Goal: Task Accomplishment & Management: Use online tool/utility

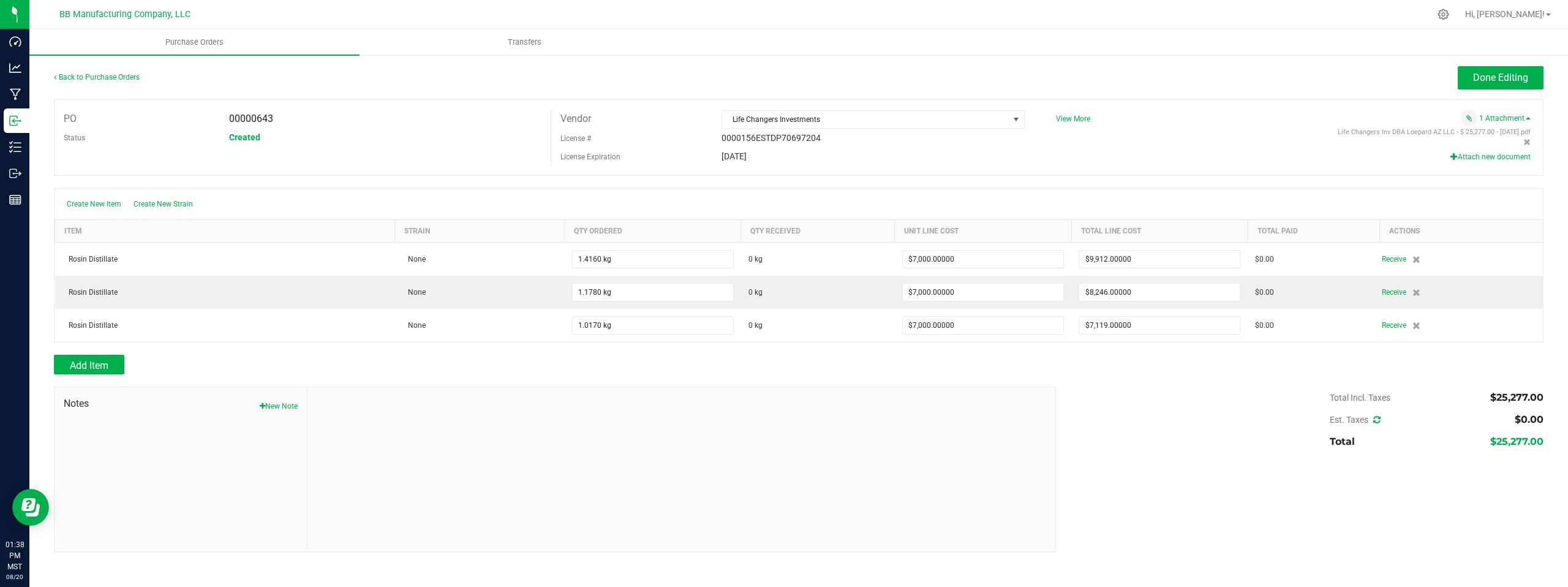
click at [1143, 415] on div "Total Incl. Taxes $25,277.00 Est. Taxes $0.00 Total $25,277.00" at bounding box center [1296, 420] width 497 height 66
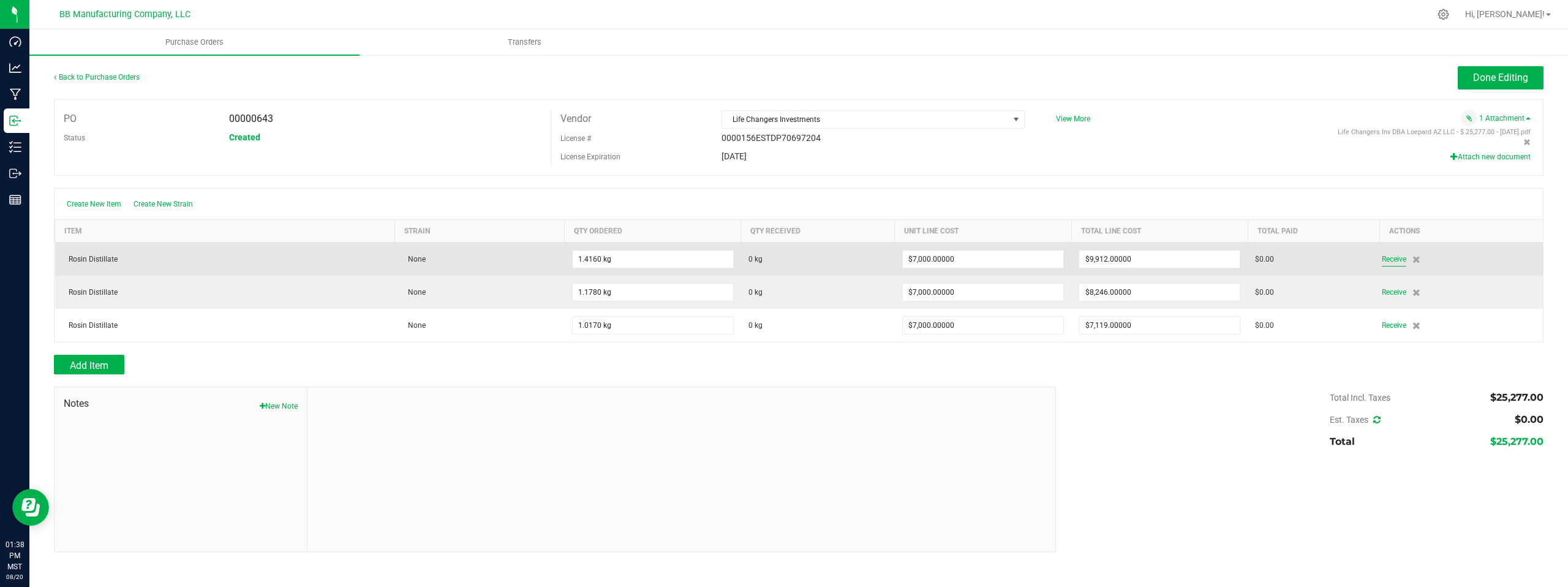
click at [1394, 261] on span "Receive" at bounding box center [1394, 259] width 24 height 15
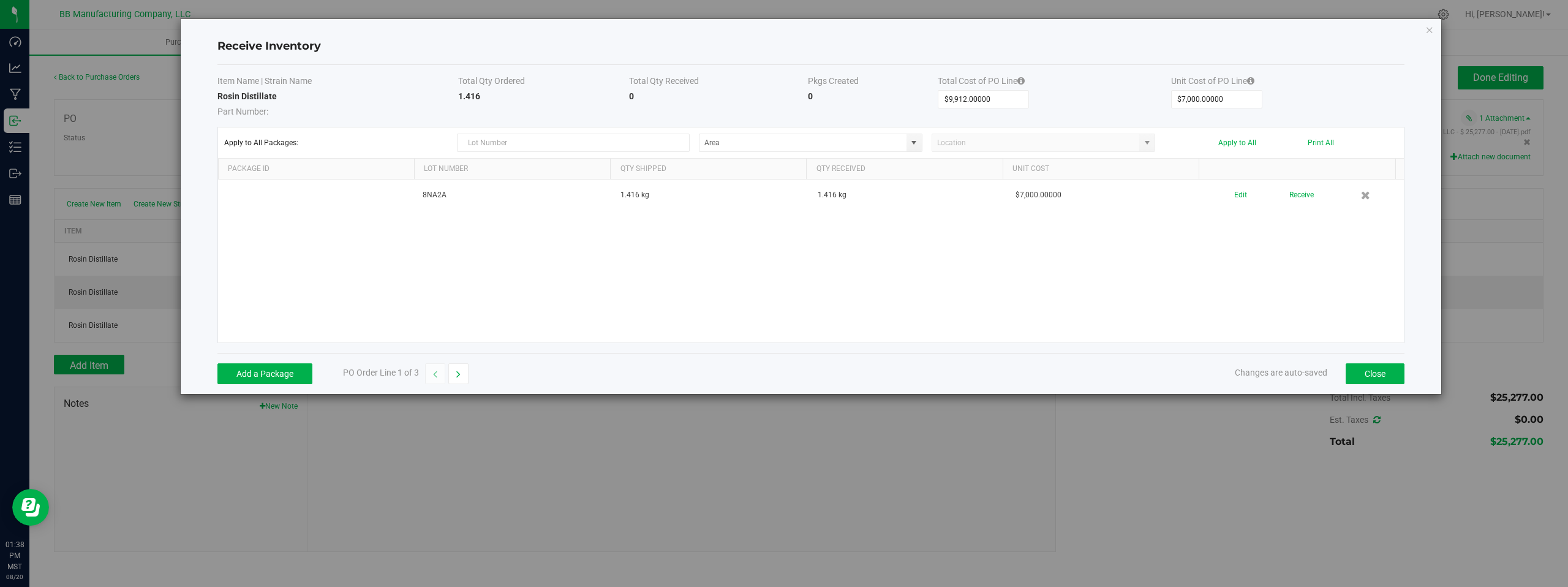
click at [1204, 259] on div "8NA2A 1.416 kg 1.416 kg $7,000.00000 Edit Receive" at bounding box center [811, 261] width 1186 height 163
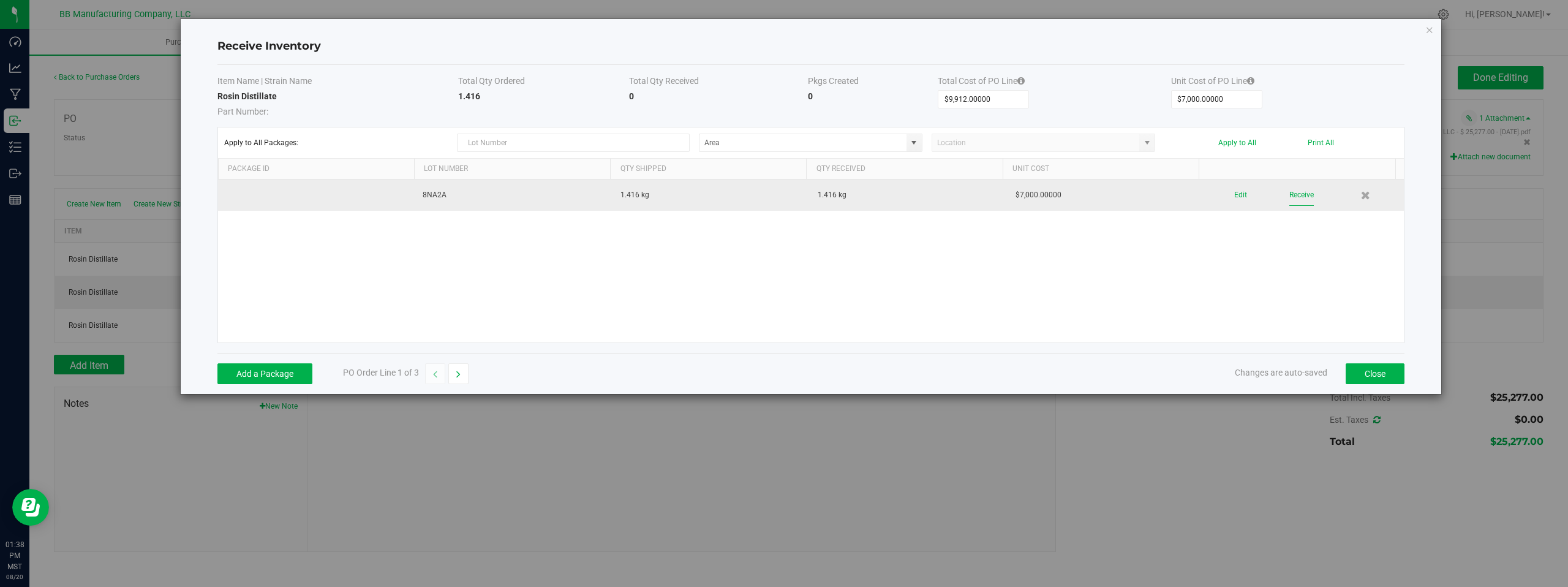
click at [1290, 193] on button "Receive" at bounding box center [1302, 195] width 24 height 22
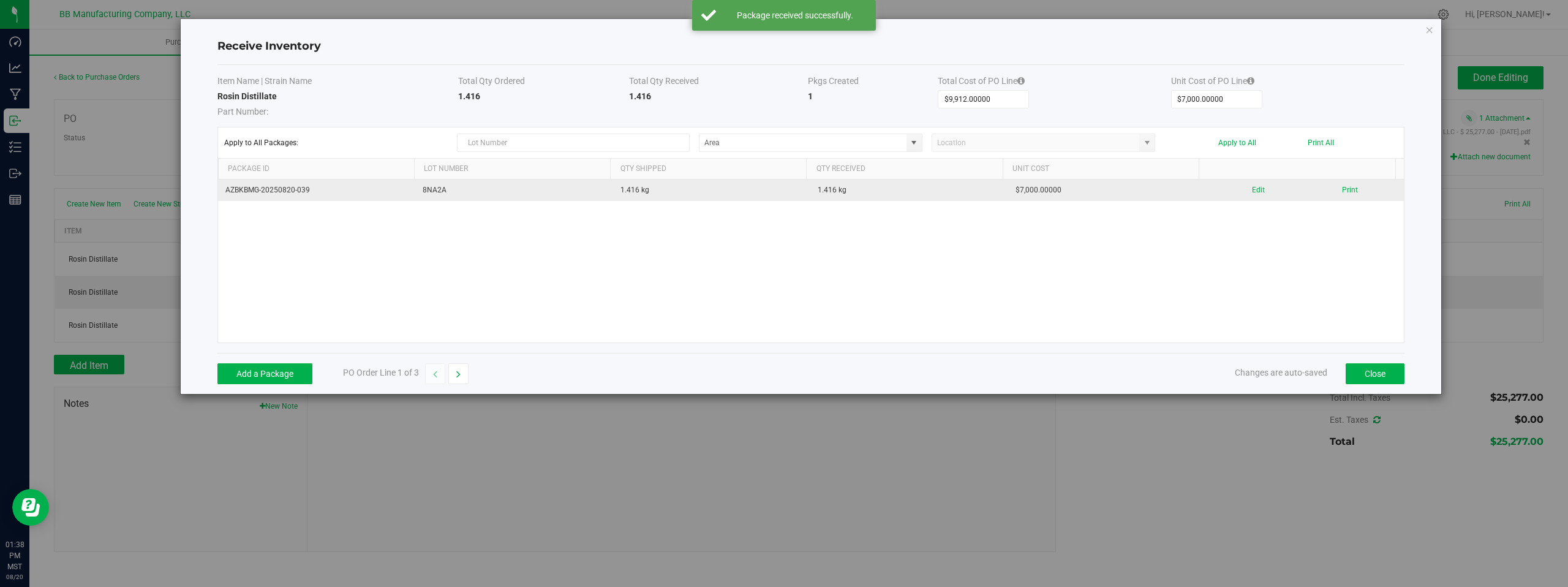
click at [1338, 272] on div "AZBKBMG-20250820-039 8NA2A 1.416 kg 1.416 kg $7,000.00000 Edit Print" at bounding box center [811, 261] width 1186 height 163
click at [1363, 377] on button "Close" at bounding box center [1375, 374] width 59 height 21
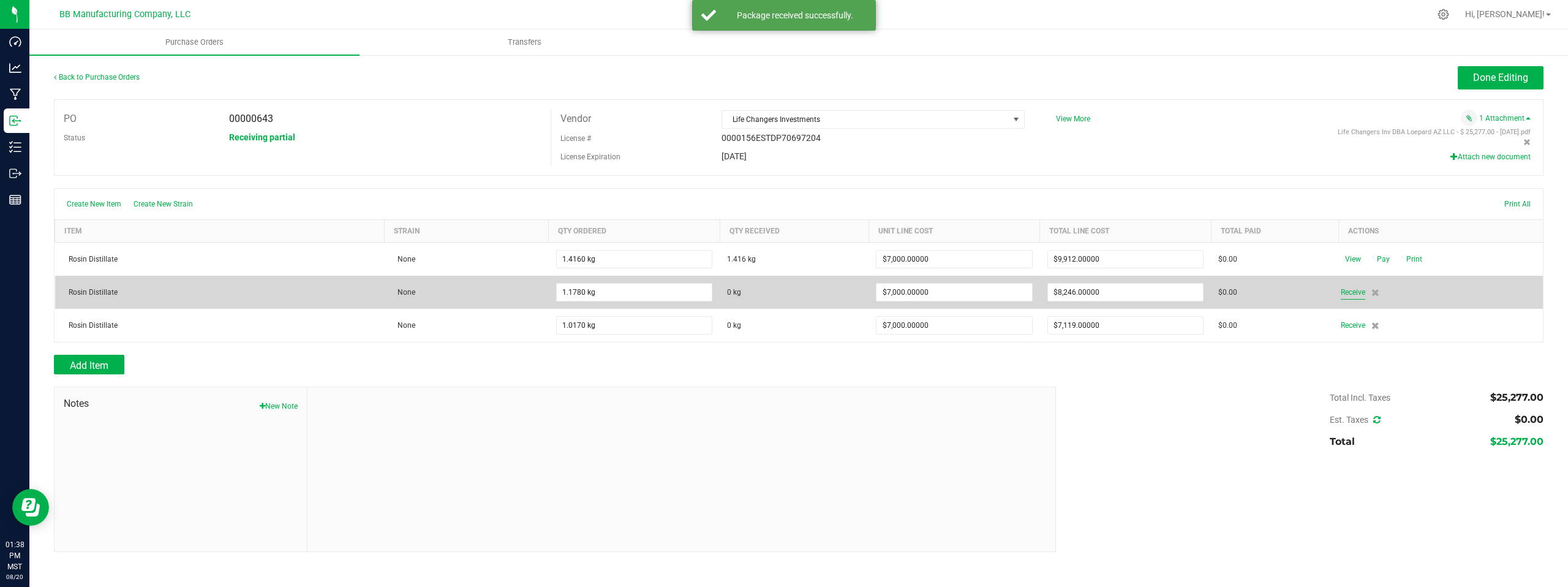
click at [1352, 292] on span "Receive" at bounding box center [1353, 292] width 24 height 15
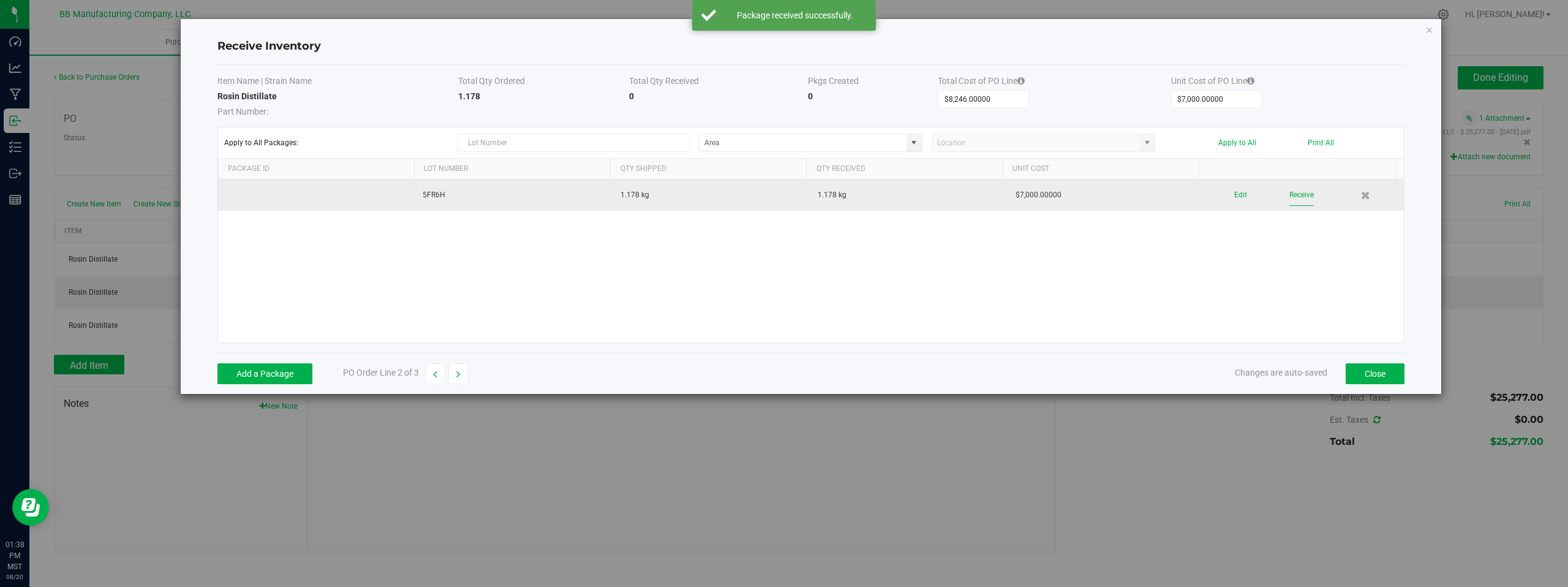
click at [1293, 194] on button "Receive" at bounding box center [1302, 195] width 24 height 22
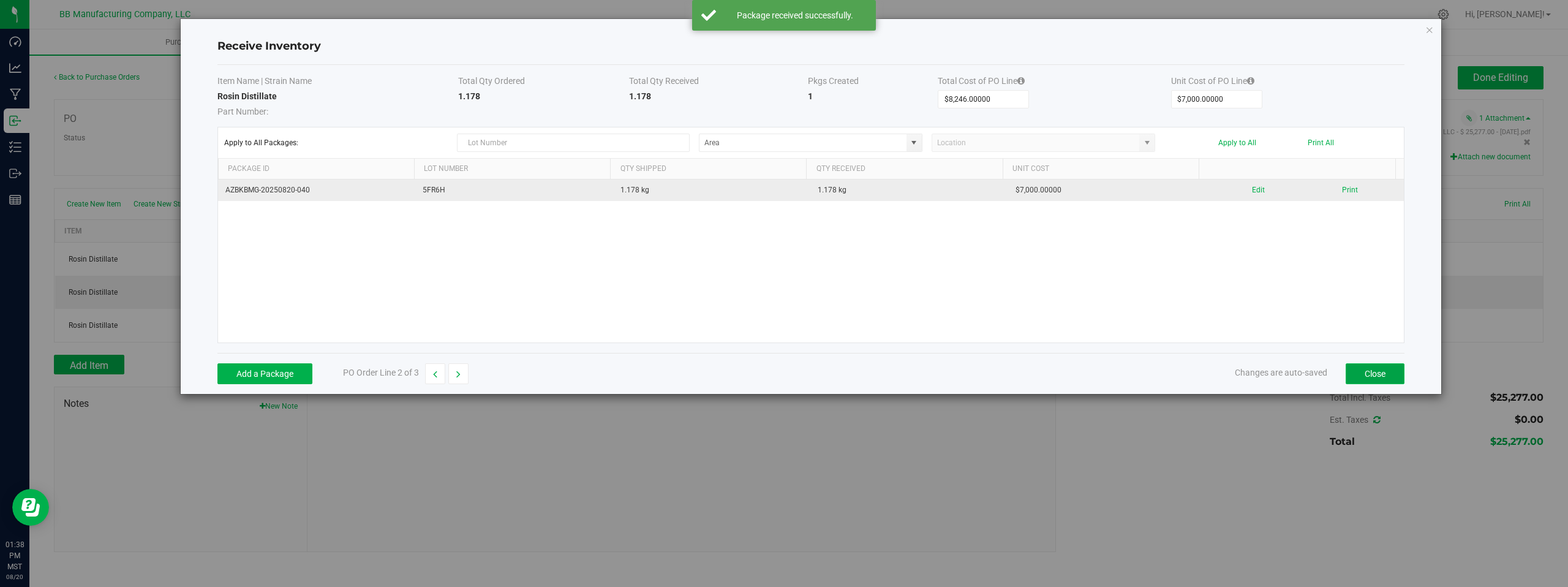
click at [1365, 375] on button "Close" at bounding box center [1375, 374] width 59 height 21
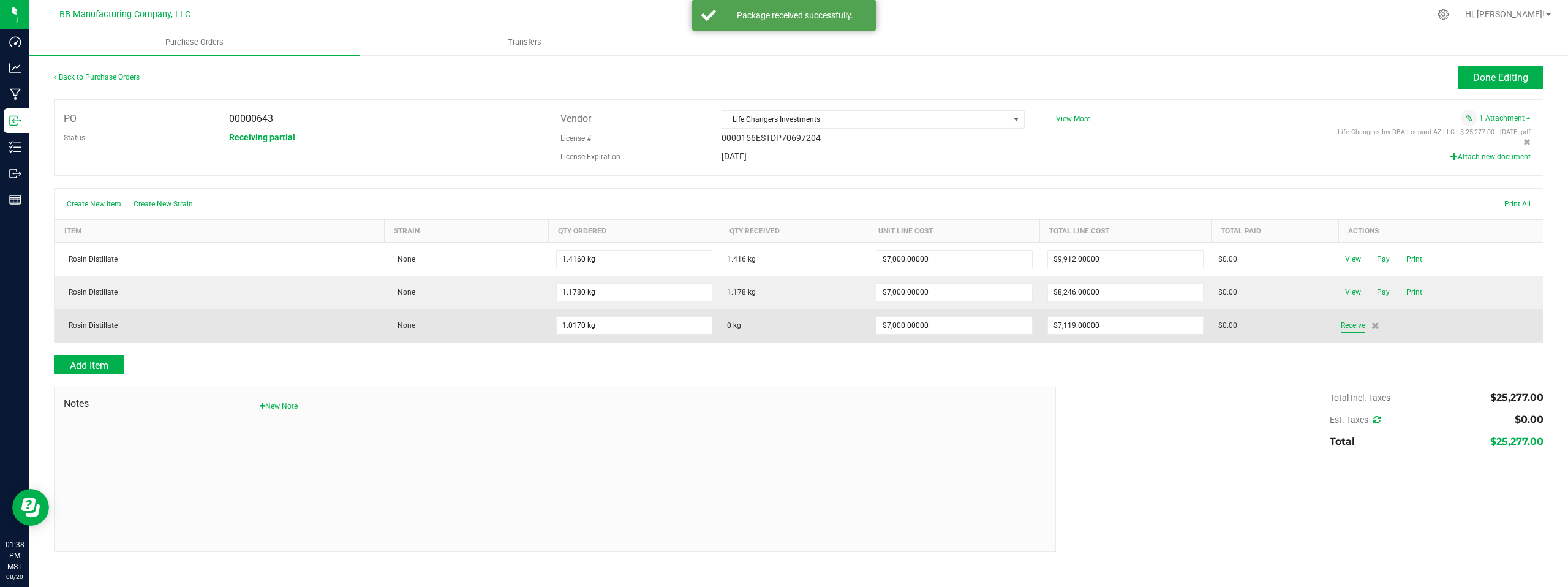
click at [1352, 327] on span "Receive" at bounding box center [1353, 325] width 24 height 15
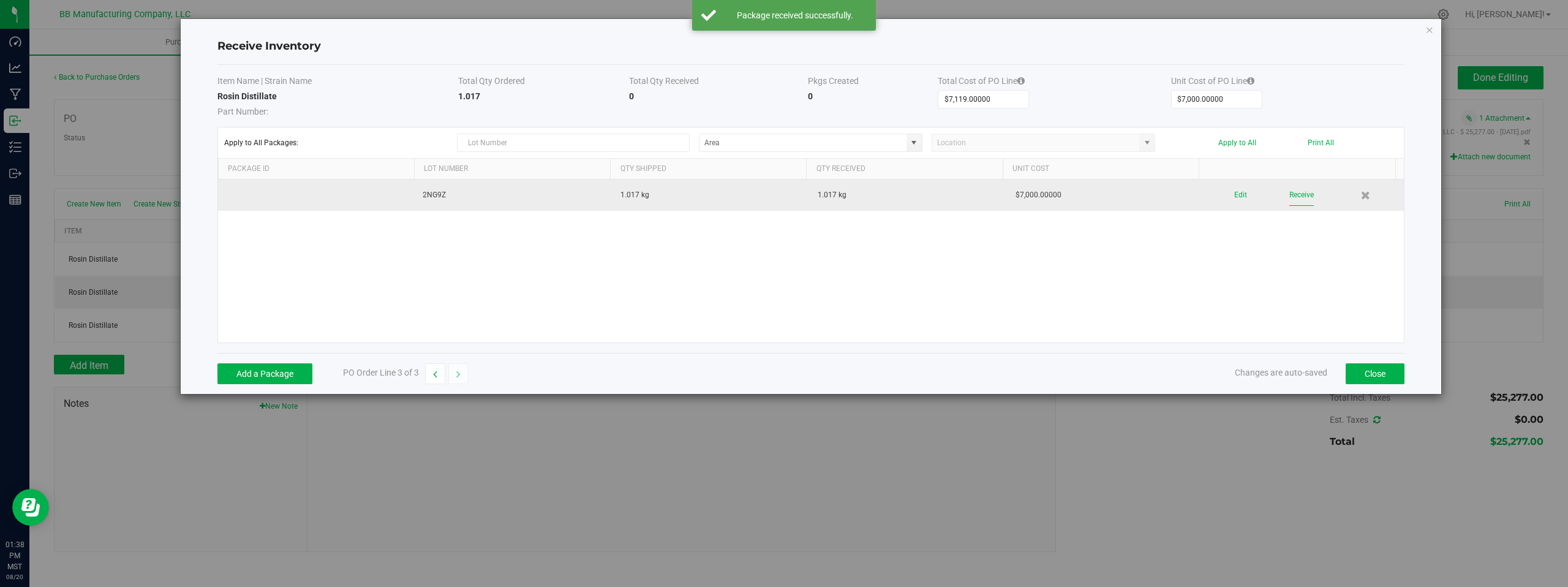
click at [1290, 195] on button "Receive" at bounding box center [1302, 195] width 24 height 22
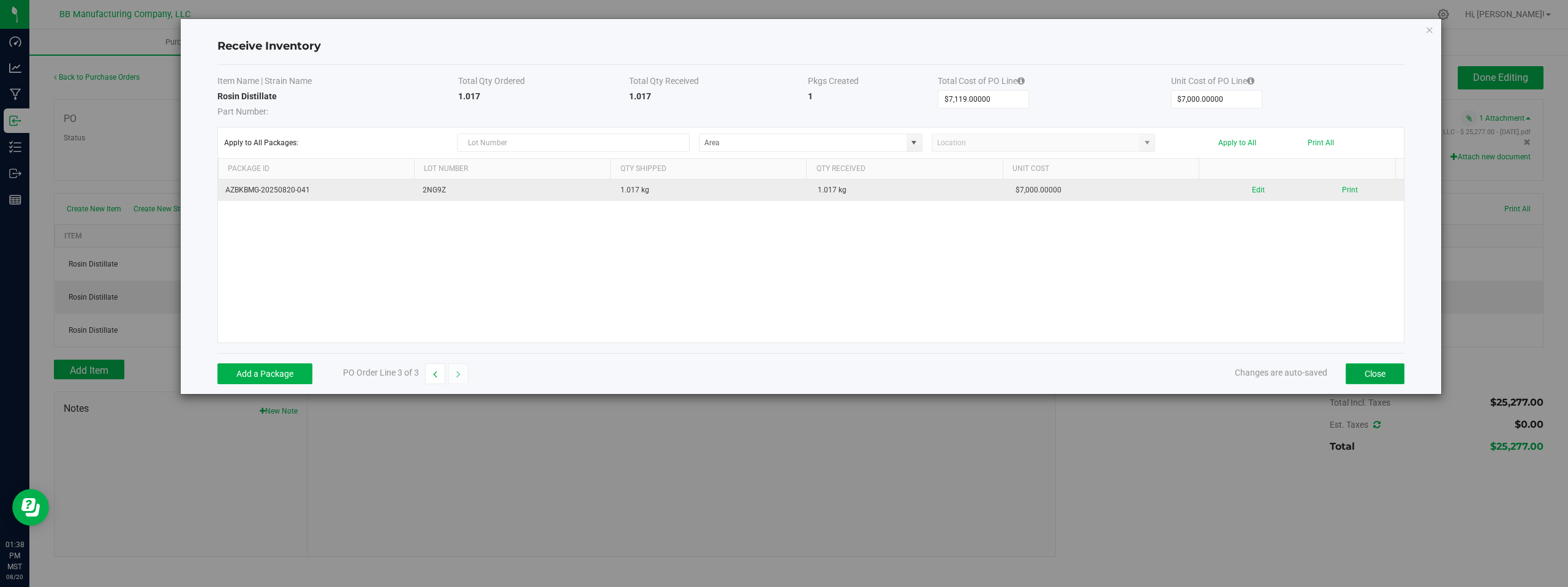
click at [1372, 377] on button "Close" at bounding box center [1375, 374] width 59 height 21
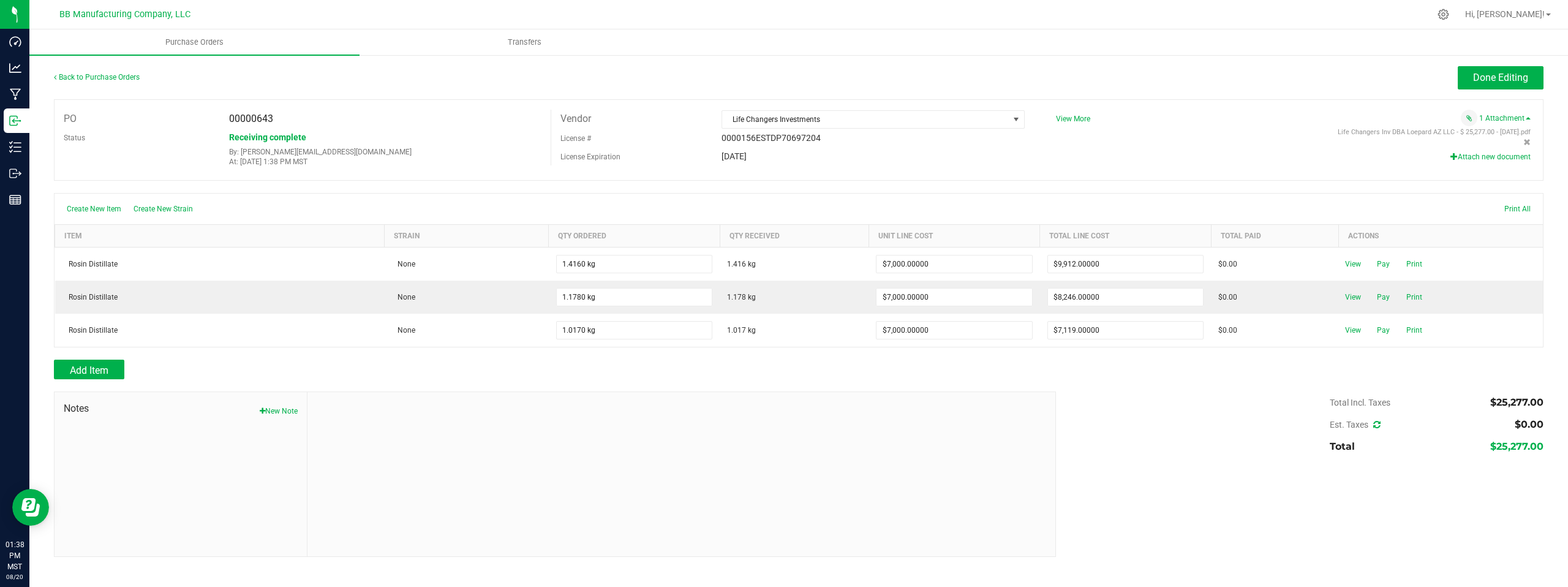
click at [1188, 157] on div "Attach new document" at bounding box center [1289, 157] width 484 height 11
